Goal: Communication & Community: Answer question/provide support

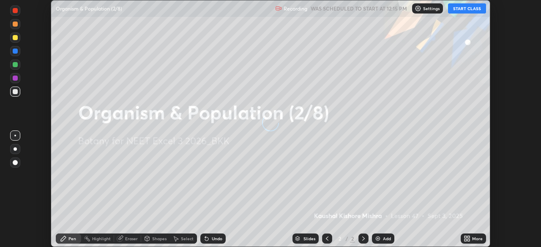
scroll to position [247, 540]
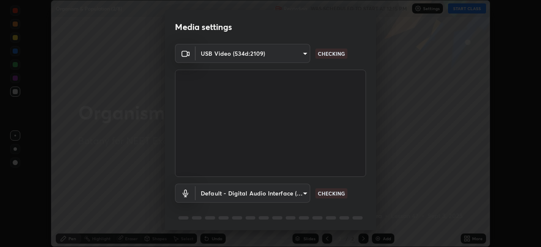
type input "2226f6d28742a26b6e0b51399fa030018956b8f43105e33b3be5017931f45398"
click at [248, 193] on body "Erase all Organism & Population (2/8) Recording WAS SCHEDULED TO START AT 12:15…" at bounding box center [270, 123] width 541 height 247
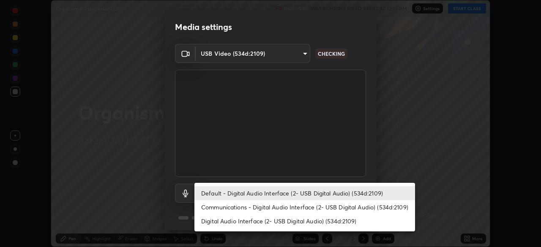
click at [237, 207] on li "Communications - Digital Audio Interface (2- USB Digital Audio) (534d:2109)" at bounding box center [304, 207] width 221 height 14
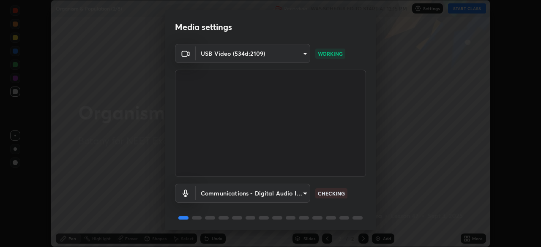
click at [235, 194] on body "Erase all Organism & Population (2/8) Recording WAS SCHEDULED TO START AT 12:15…" at bounding box center [270, 123] width 541 height 247
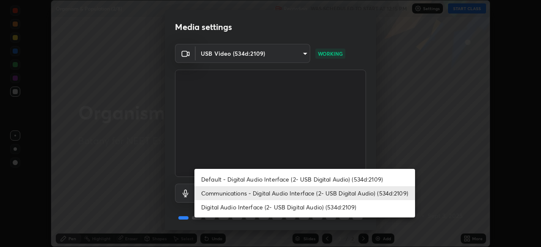
click at [236, 181] on li "Default - Digital Audio Interface (2- USB Digital Audio) (534d:2109)" at bounding box center [304, 179] width 221 height 14
type input "default"
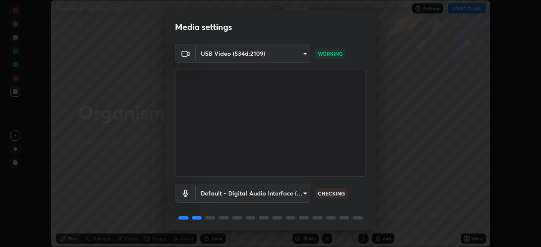
scroll to position [30, 0]
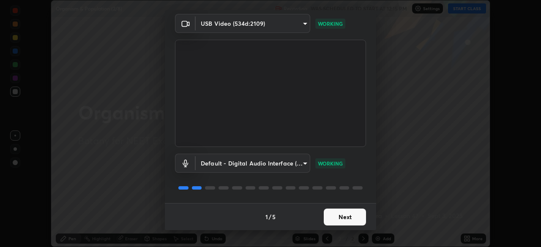
click at [344, 213] on button "Next" at bounding box center [345, 217] width 42 height 17
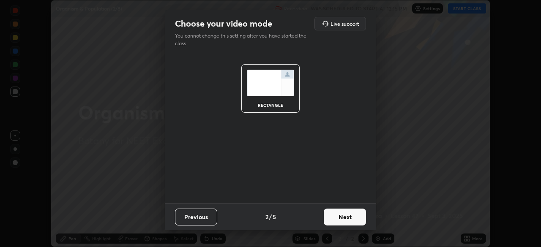
click at [349, 216] on button "Next" at bounding box center [345, 217] width 42 height 17
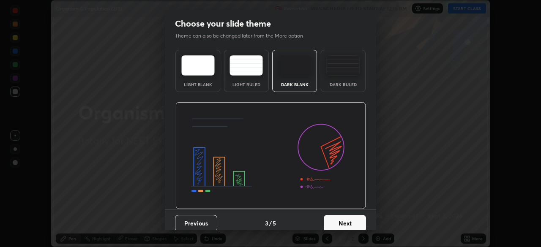
click at [348, 221] on button "Next" at bounding box center [345, 223] width 42 height 17
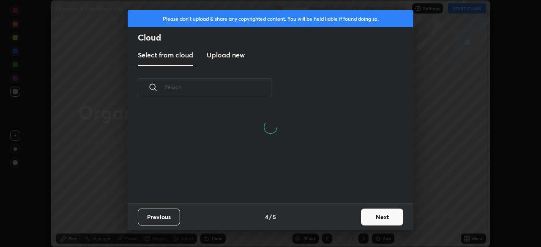
click at [375, 216] on button "Next" at bounding box center [382, 217] width 42 height 17
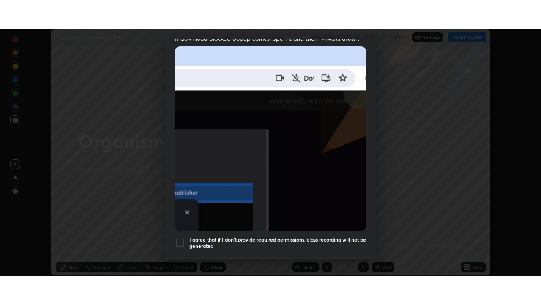
scroll to position [202, 0]
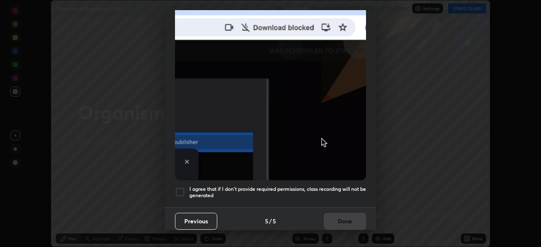
click at [182, 188] on div at bounding box center [180, 192] width 10 height 10
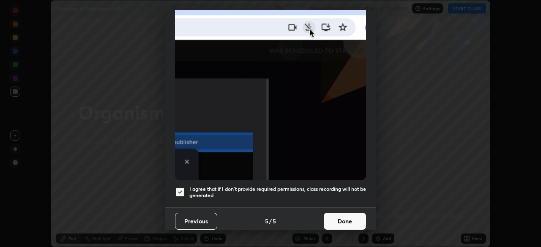
click at [343, 217] on button "Done" at bounding box center [345, 221] width 42 height 17
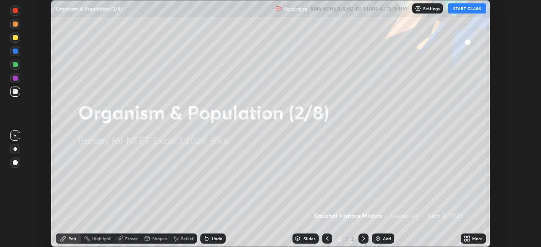
click at [466, 238] on icon at bounding box center [467, 238] width 7 height 7
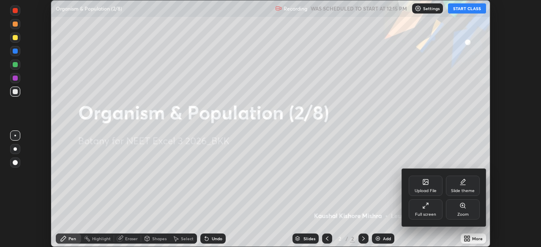
click at [428, 210] on div "Full screen" at bounding box center [426, 209] width 34 height 20
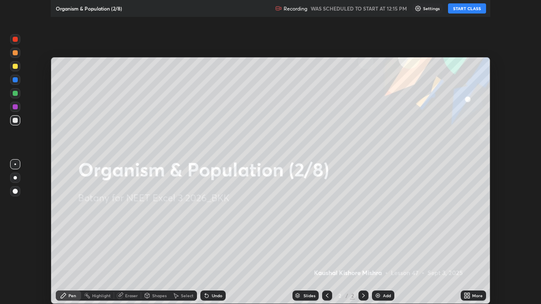
scroll to position [304, 541]
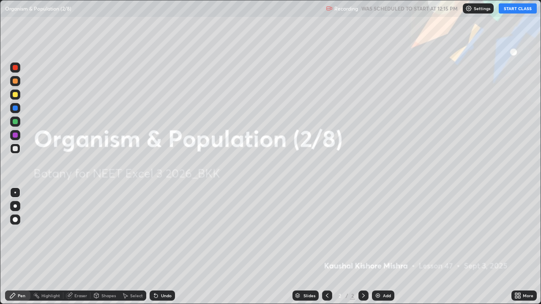
click at [512, 10] on button "START CLASS" at bounding box center [518, 8] width 38 height 10
click at [380, 247] on div "Add" at bounding box center [383, 296] width 22 height 10
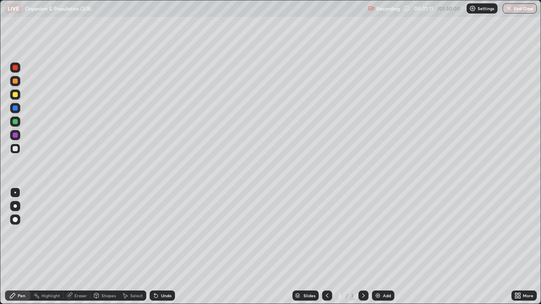
click at [16, 121] on div at bounding box center [15, 121] width 5 height 5
click at [76, 247] on div "Eraser" at bounding box center [80, 296] width 13 height 4
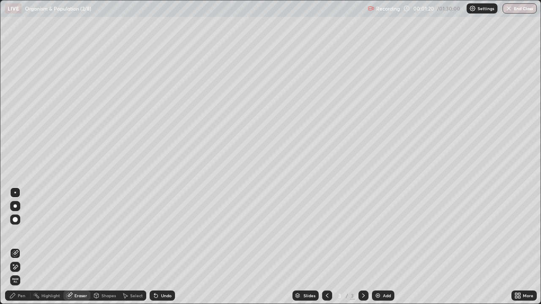
click at [21, 247] on div "Pen" at bounding box center [22, 296] width 8 height 4
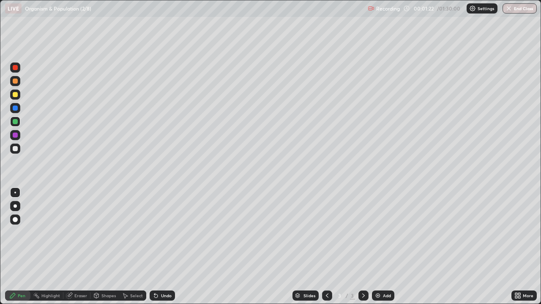
click at [14, 150] on div at bounding box center [15, 148] width 5 height 5
click at [17, 123] on div at bounding box center [15, 121] width 5 height 5
click at [16, 81] on div at bounding box center [15, 81] width 5 height 5
click at [375, 247] on img at bounding box center [377, 295] width 7 height 7
click at [322, 247] on div at bounding box center [327, 296] width 10 height 10
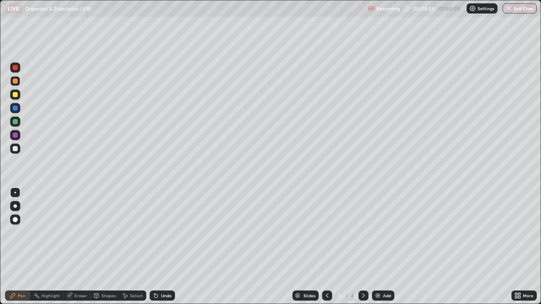
click at [362, 247] on icon at bounding box center [363, 295] width 7 height 7
click at [16, 98] on div at bounding box center [15, 95] width 10 height 10
click at [16, 151] on div at bounding box center [15, 148] width 5 height 5
click at [75, 247] on div "Eraser" at bounding box center [80, 296] width 13 height 4
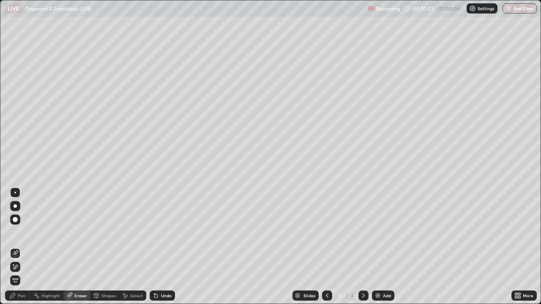
click at [19, 247] on div "Pen" at bounding box center [22, 296] width 8 height 4
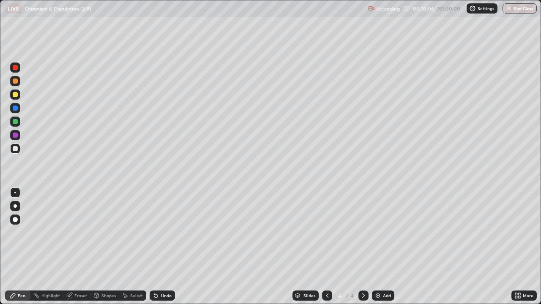
click at [16, 122] on div at bounding box center [15, 121] width 5 height 5
click at [15, 150] on div at bounding box center [15, 148] width 5 height 5
click at [14, 97] on div at bounding box center [15, 94] width 5 height 5
click at [16, 137] on div at bounding box center [15, 135] width 5 height 5
click at [15, 95] on div at bounding box center [15, 94] width 5 height 5
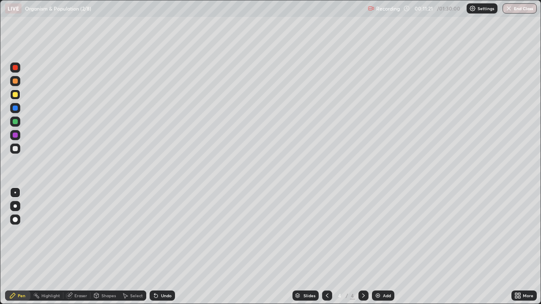
click at [17, 122] on div at bounding box center [15, 121] width 5 height 5
click at [16, 150] on div at bounding box center [15, 148] width 5 height 5
click at [17, 96] on div at bounding box center [15, 94] width 5 height 5
click at [19, 152] on div at bounding box center [15, 149] width 10 height 10
click at [16, 81] on div at bounding box center [15, 81] width 5 height 5
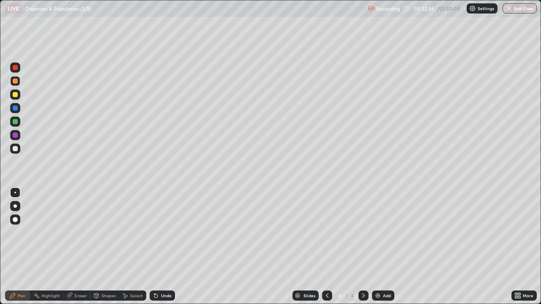
click at [376, 247] on img at bounding box center [377, 295] width 7 height 7
click at [16, 97] on div at bounding box center [15, 94] width 5 height 5
click at [16, 150] on div at bounding box center [15, 148] width 5 height 5
click at [379, 247] on img at bounding box center [377, 295] width 7 height 7
click at [15, 96] on div at bounding box center [15, 94] width 5 height 5
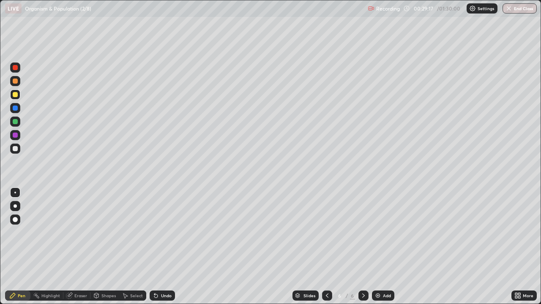
click at [15, 122] on div at bounding box center [15, 121] width 5 height 5
click at [16, 148] on div at bounding box center [15, 148] width 5 height 5
click at [76, 247] on div "Eraser" at bounding box center [80, 296] width 13 height 4
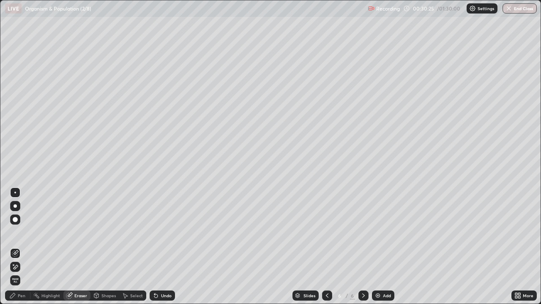
click at [19, 247] on div "Pen" at bounding box center [22, 296] width 8 height 4
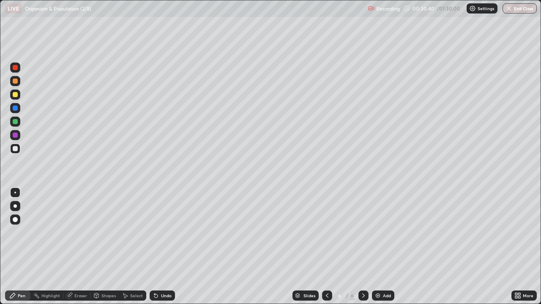
click at [75, 247] on div "Eraser" at bounding box center [80, 296] width 13 height 4
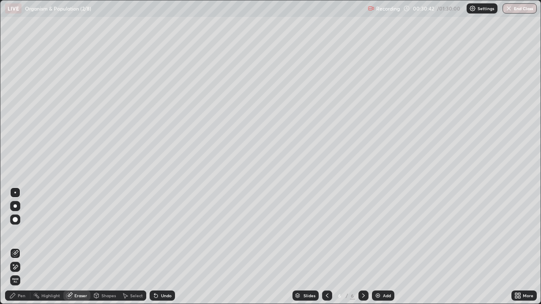
click at [22, 247] on div "Pen" at bounding box center [22, 296] width 8 height 4
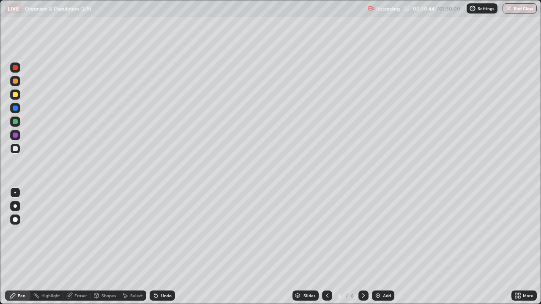
click at [16, 121] on div at bounding box center [15, 121] width 5 height 5
click at [15, 147] on div at bounding box center [15, 148] width 5 height 5
click at [15, 95] on div at bounding box center [15, 94] width 5 height 5
click at [16, 121] on div at bounding box center [15, 121] width 5 height 5
click at [76, 247] on div "Eraser" at bounding box center [80, 296] width 13 height 4
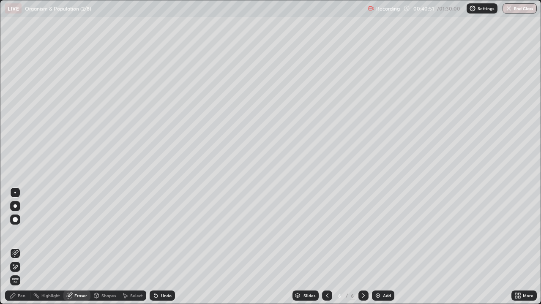
click at [19, 247] on div "Pen" at bounding box center [22, 296] width 8 height 4
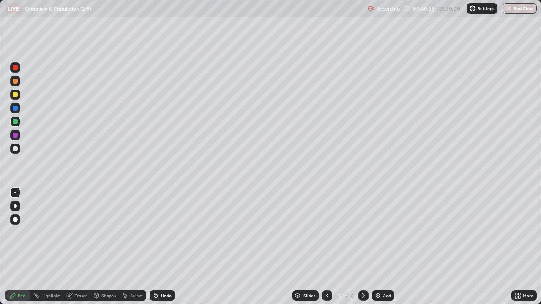
click at [15, 149] on div at bounding box center [15, 148] width 5 height 5
click at [377, 247] on img at bounding box center [377, 295] width 7 height 7
click at [16, 98] on div at bounding box center [15, 95] width 10 height 10
click at [15, 122] on div at bounding box center [15, 121] width 5 height 5
click at [16, 149] on div at bounding box center [15, 148] width 5 height 5
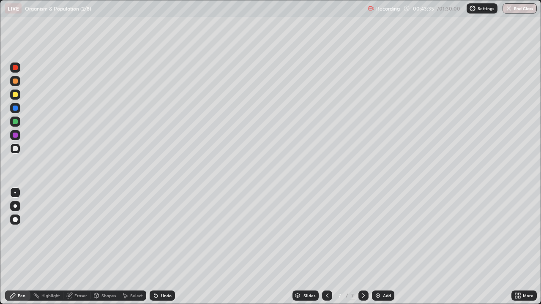
click at [13, 97] on div at bounding box center [15, 94] width 5 height 5
click at [15, 150] on div at bounding box center [15, 148] width 5 height 5
click at [73, 247] on div "Eraser" at bounding box center [76, 296] width 27 height 10
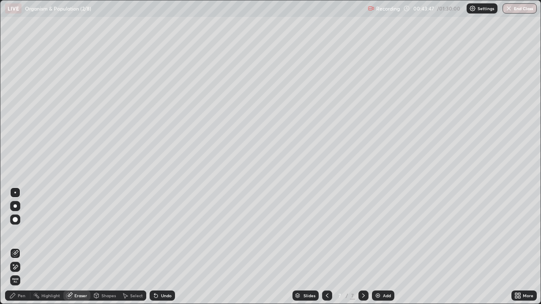
click at [21, 247] on div "Pen" at bounding box center [22, 296] width 8 height 4
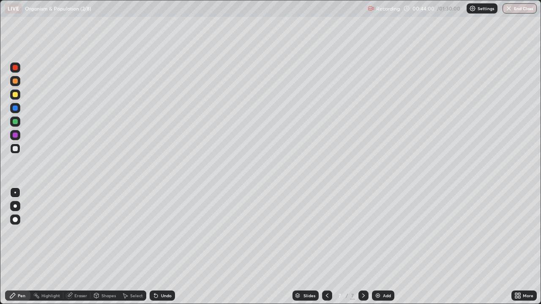
click at [16, 125] on div at bounding box center [15, 122] width 10 height 10
click at [13, 149] on div at bounding box center [15, 148] width 5 height 5
click at [15, 122] on div at bounding box center [15, 121] width 5 height 5
click at [14, 96] on div at bounding box center [15, 94] width 5 height 5
click at [15, 151] on div at bounding box center [15, 148] width 5 height 5
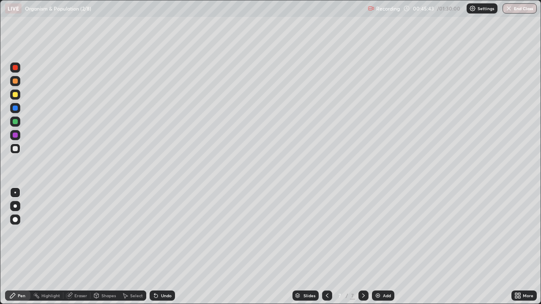
click at [17, 97] on div at bounding box center [15, 95] width 10 height 10
click at [15, 109] on div at bounding box center [15, 108] width 5 height 5
click at [16, 95] on div at bounding box center [15, 94] width 5 height 5
click at [383, 247] on div "Add" at bounding box center [387, 296] width 8 height 4
click at [16, 150] on div at bounding box center [15, 148] width 5 height 5
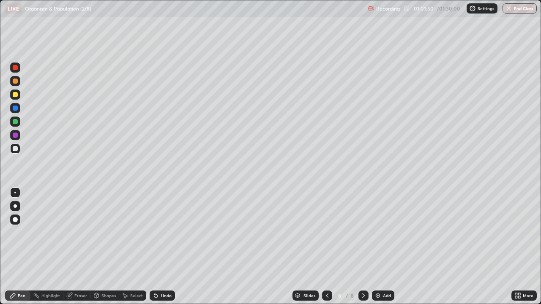
click at [15, 122] on div at bounding box center [15, 121] width 5 height 5
click at [13, 97] on div at bounding box center [15, 95] width 10 height 10
click at [15, 149] on div at bounding box center [15, 148] width 5 height 5
click at [380, 247] on div "Add" at bounding box center [383, 296] width 22 height 10
click at [16, 96] on div at bounding box center [15, 94] width 5 height 5
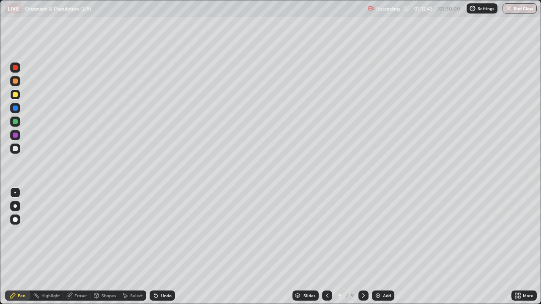
click at [16, 149] on div at bounding box center [15, 148] width 5 height 5
click at [14, 124] on div at bounding box center [15, 121] width 5 height 5
click at [14, 150] on div at bounding box center [15, 148] width 5 height 5
click at [510, 11] on img "button" at bounding box center [508, 8] width 7 height 7
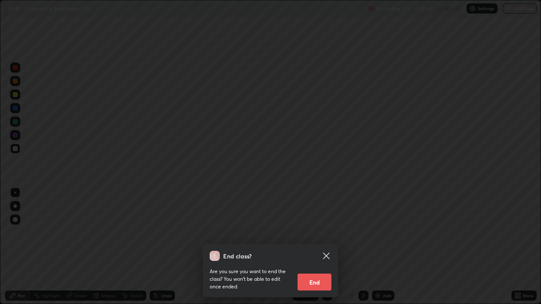
click at [316, 247] on button "End" at bounding box center [314, 282] width 34 height 17
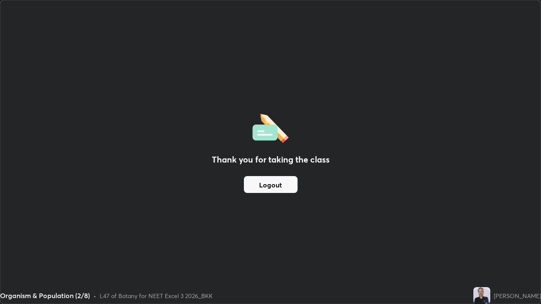
click at [284, 183] on button "Logout" at bounding box center [271, 184] width 54 height 17
click at [284, 185] on button "Logout" at bounding box center [271, 184] width 54 height 17
click at [271, 247] on div "Thank you for taking the class Logout" at bounding box center [270, 151] width 540 height 303
click at [273, 184] on button "Logout" at bounding box center [271, 184] width 54 height 17
